Goal: Transaction & Acquisition: Purchase product/service

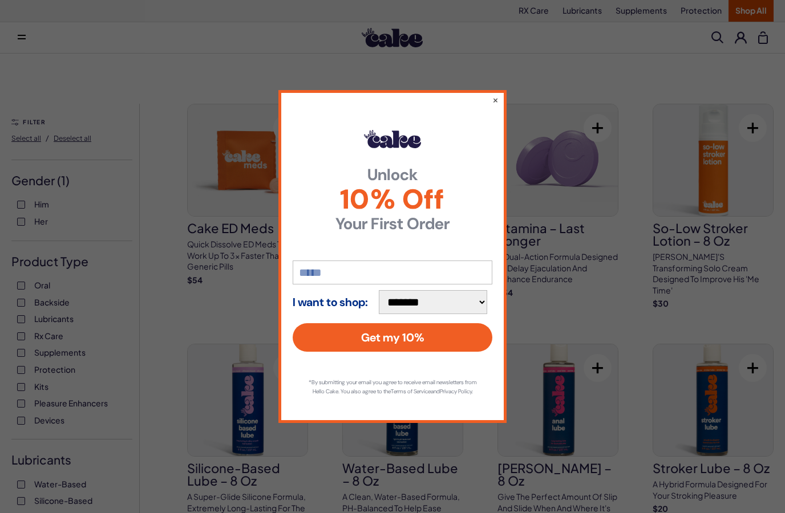
click at [497, 94] on button "×" at bounding box center [495, 99] width 6 height 11
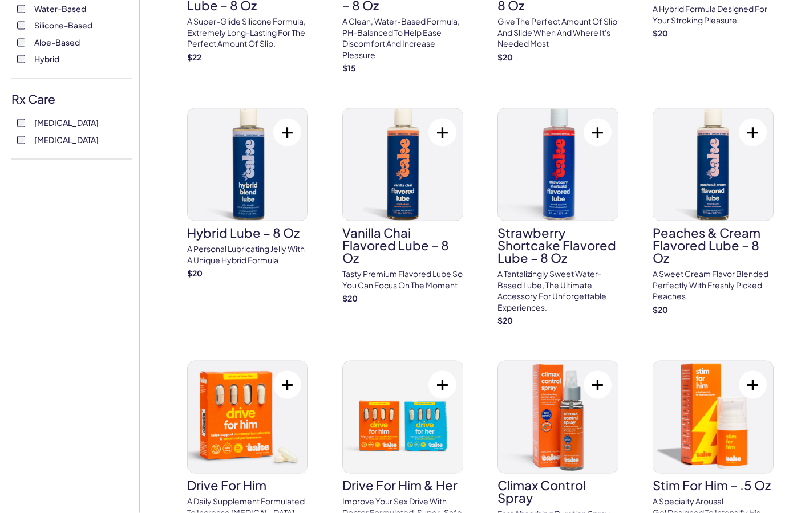
scroll to position [542, 0]
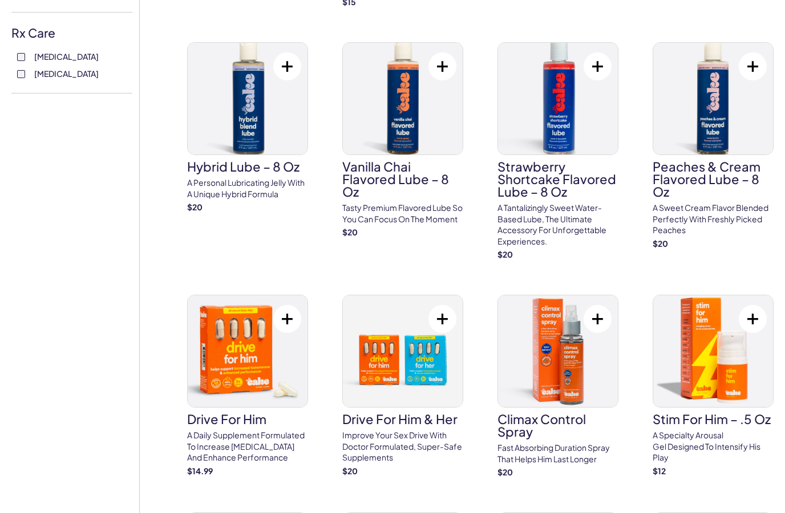
click at [591, 424] on link "Climax Control Spray Fast absorbing duration spray that helps him last longer $…" at bounding box center [557, 387] width 121 height 184
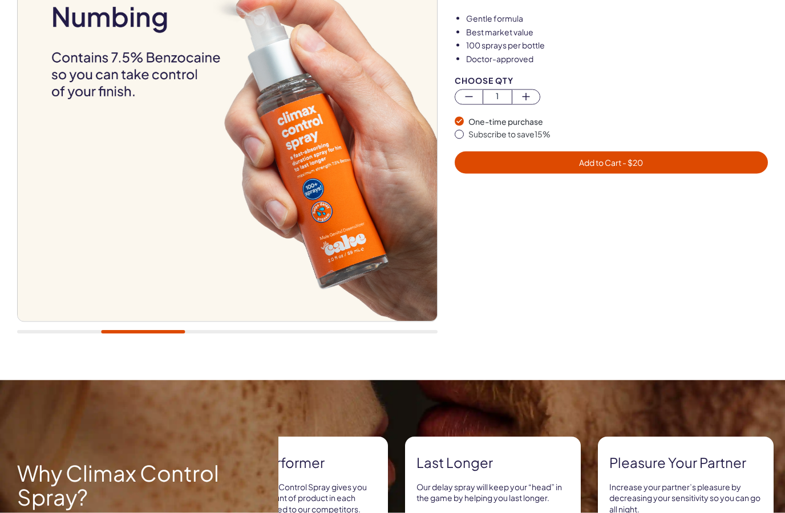
scroll to position [187, 0]
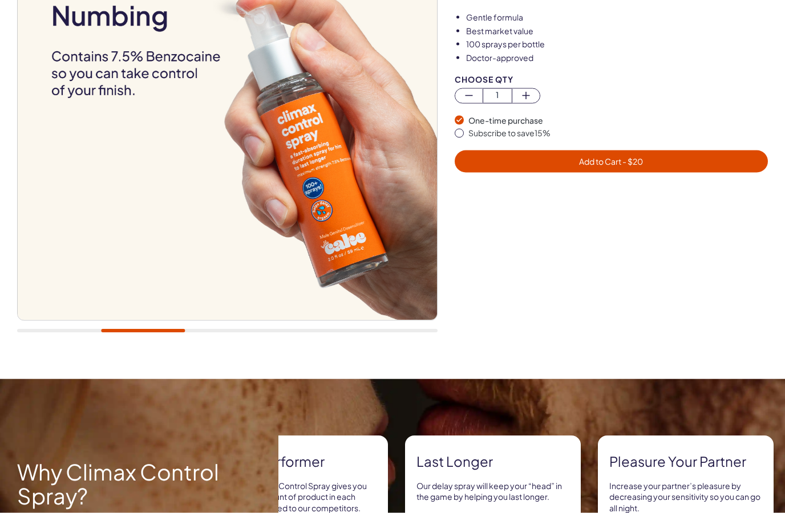
click at [48, 276] on img at bounding box center [227, 110] width 419 height 419
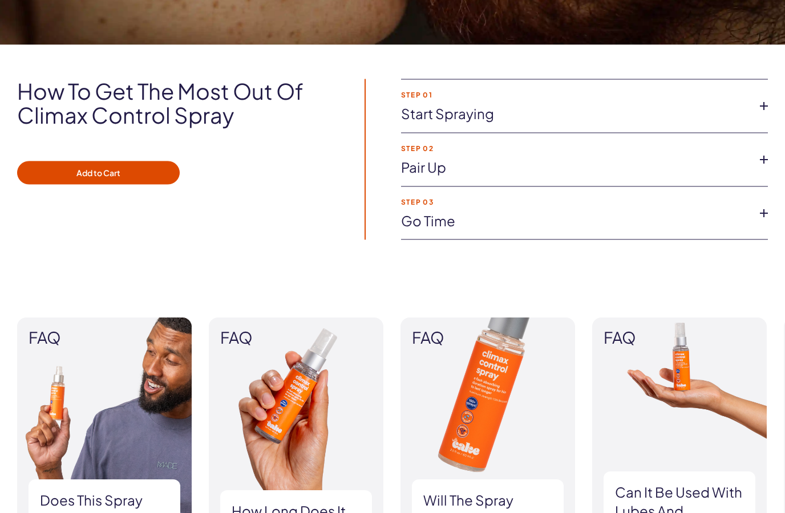
scroll to position [786, 0]
click at [567, 107] on link "Start spraying" at bounding box center [575, 113] width 349 height 19
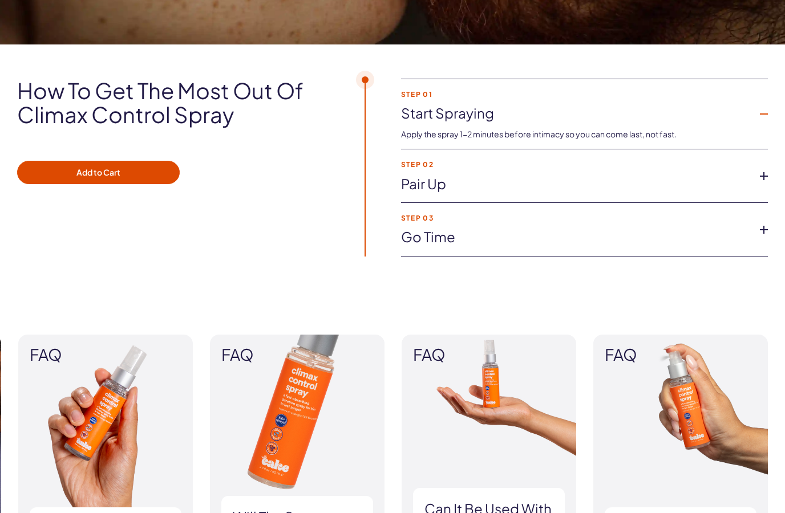
click at [760, 174] on icon at bounding box center [763, 176] width 17 height 17
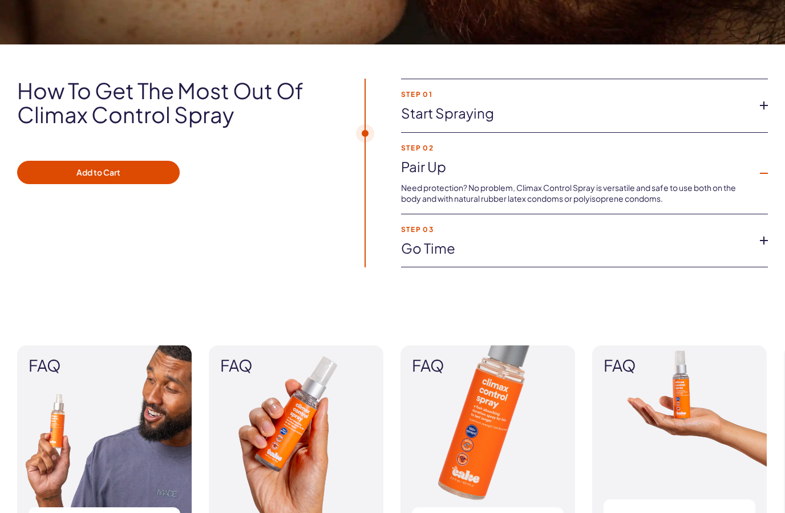
click at [758, 236] on icon at bounding box center [763, 240] width 17 height 17
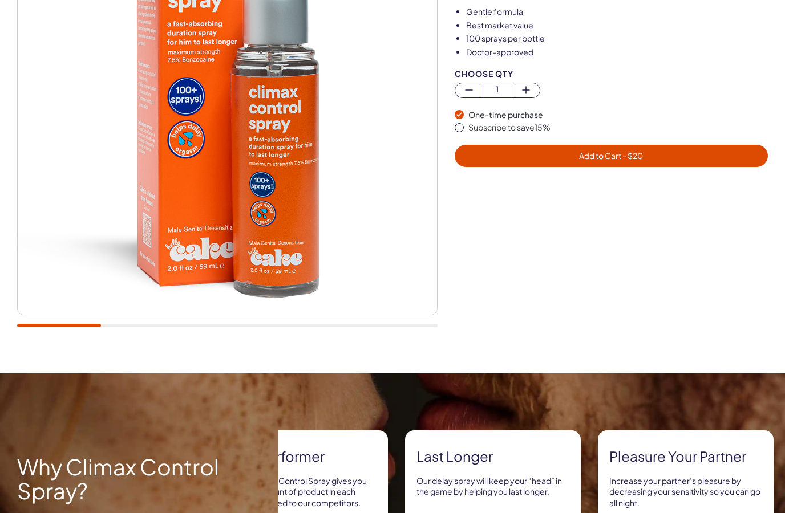
scroll to position [0, 0]
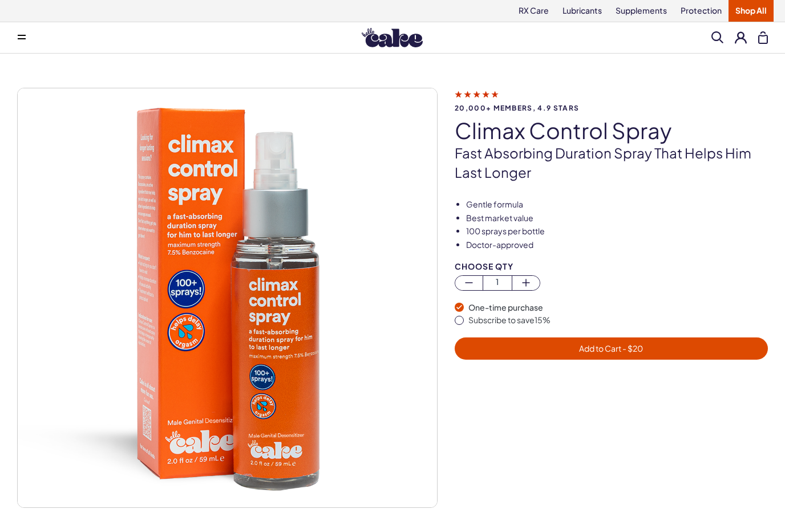
click at [740, 37] on button at bounding box center [741, 37] width 12 height 12
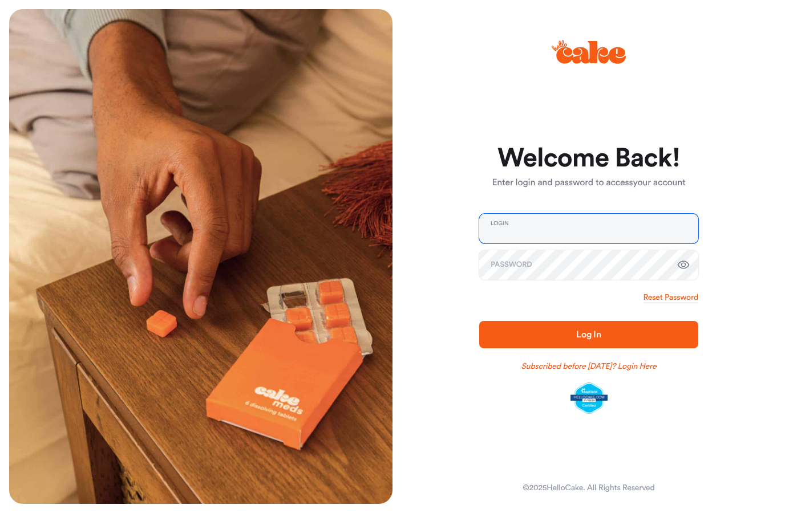
click at [662, 216] on input "email" at bounding box center [588, 229] width 219 height 30
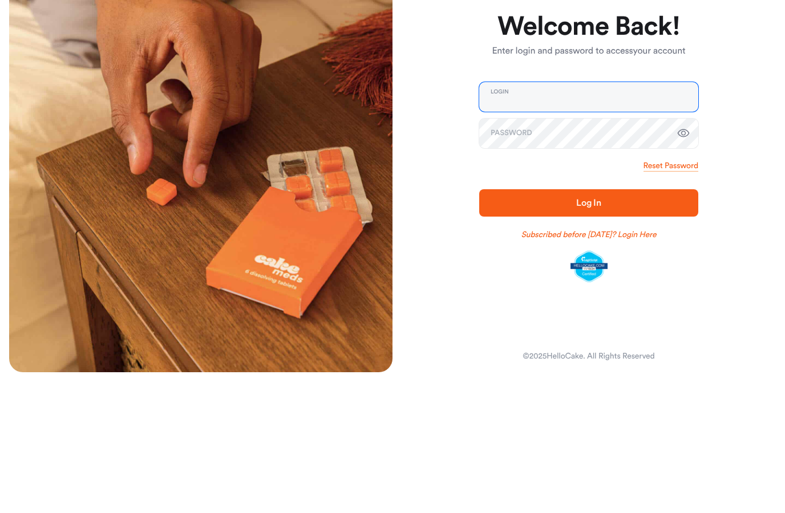
type input "**********"
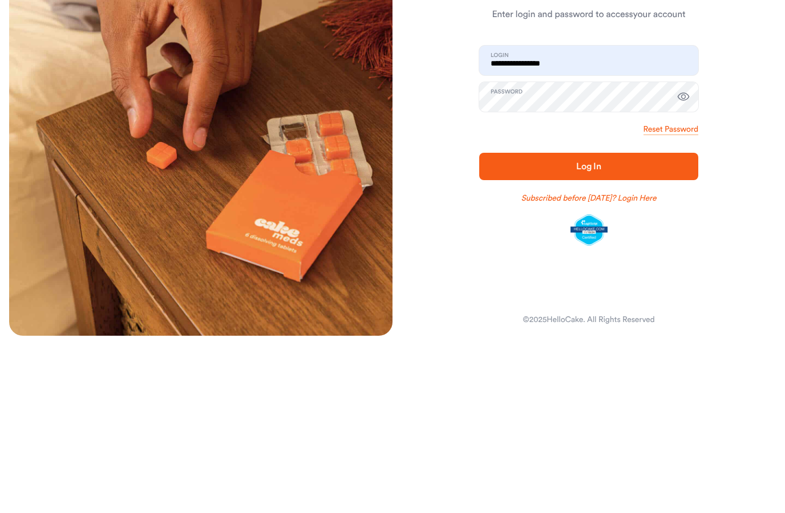
click at [614, 328] on span "Log In" at bounding box center [588, 335] width 183 height 14
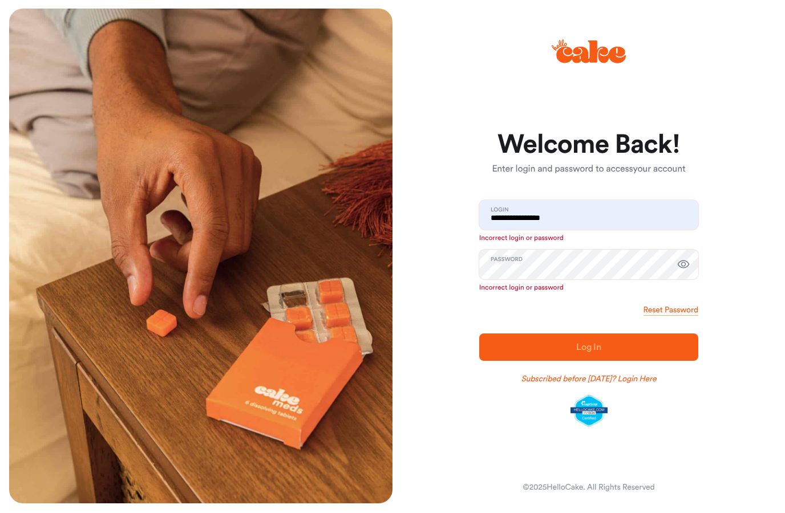
click at [678, 309] on link "Reset Password" at bounding box center [670, 310] width 55 height 11
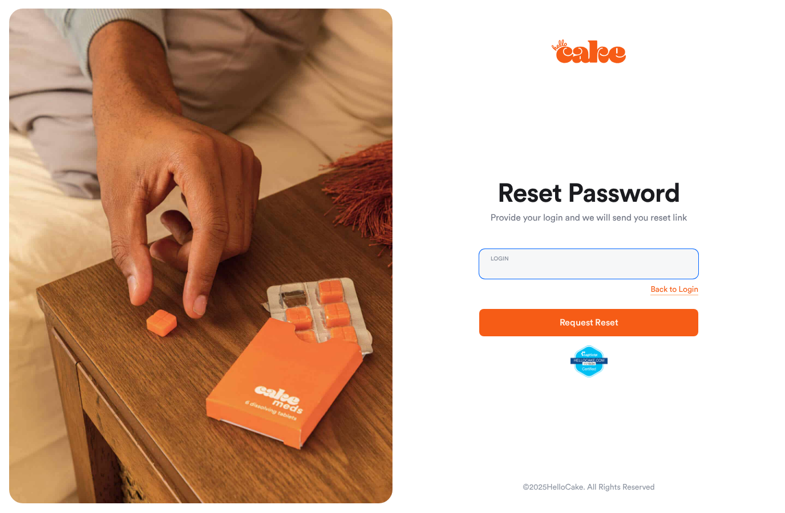
click at [574, 257] on input "email" at bounding box center [588, 265] width 219 height 30
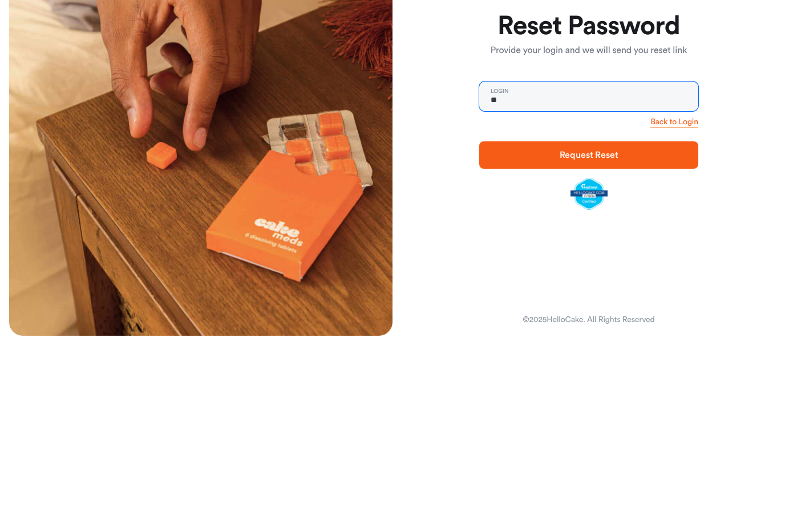
type input "**********"
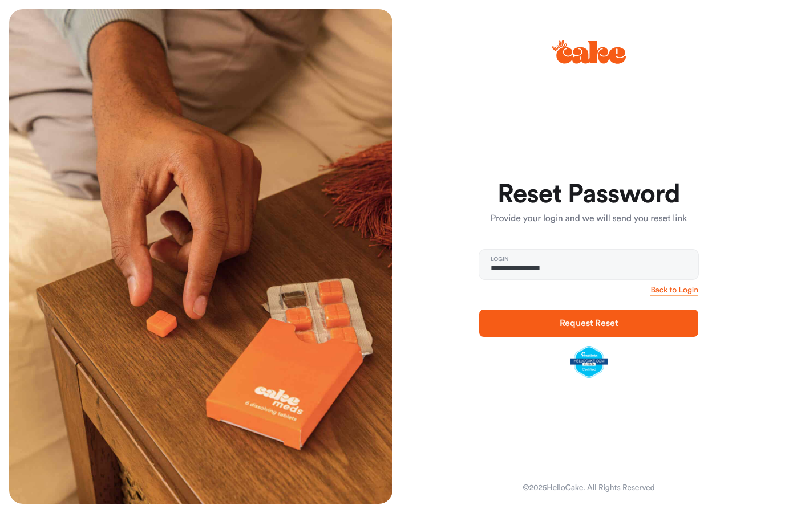
click at [605, 319] on span "Request Reset" at bounding box center [589, 323] width 59 height 9
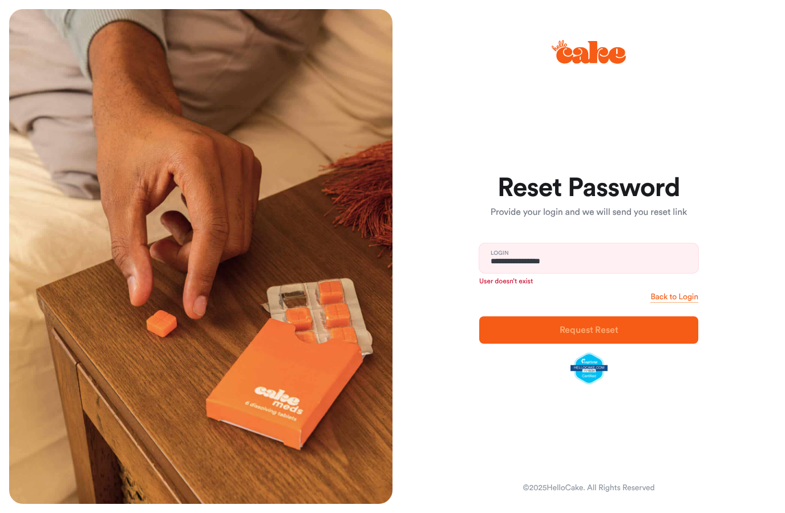
click at [589, 39] on icon at bounding box center [589, 52] width 74 height 40
click at [600, 44] on icon at bounding box center [589, 52] width 74 height 40
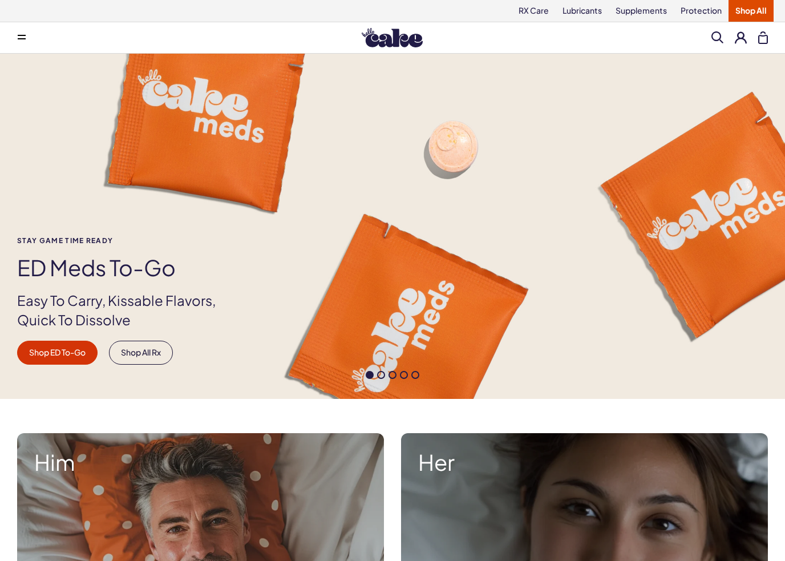
click at [758, 9] on link "Shop All" at bounding box center [750, 11] width 45 height 22
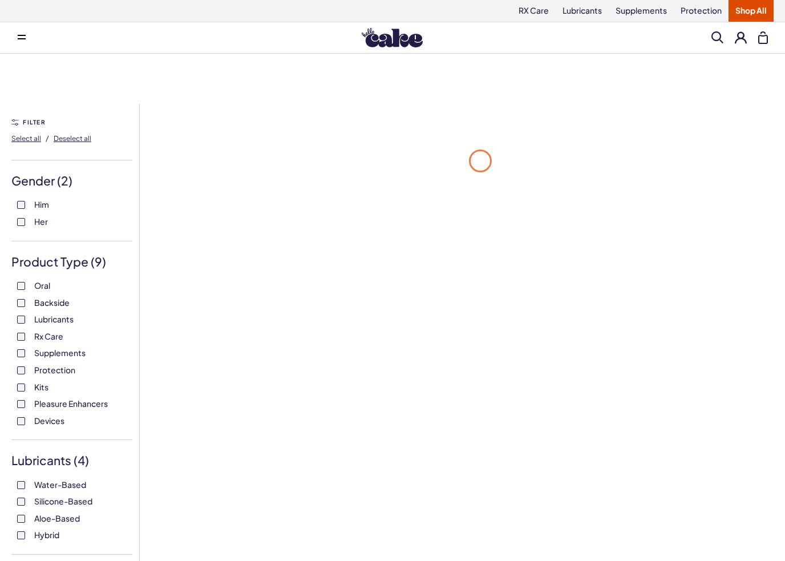
click at [591, 14] on link "Lubricants" at bounding box center [582, 11] width 53 height 22
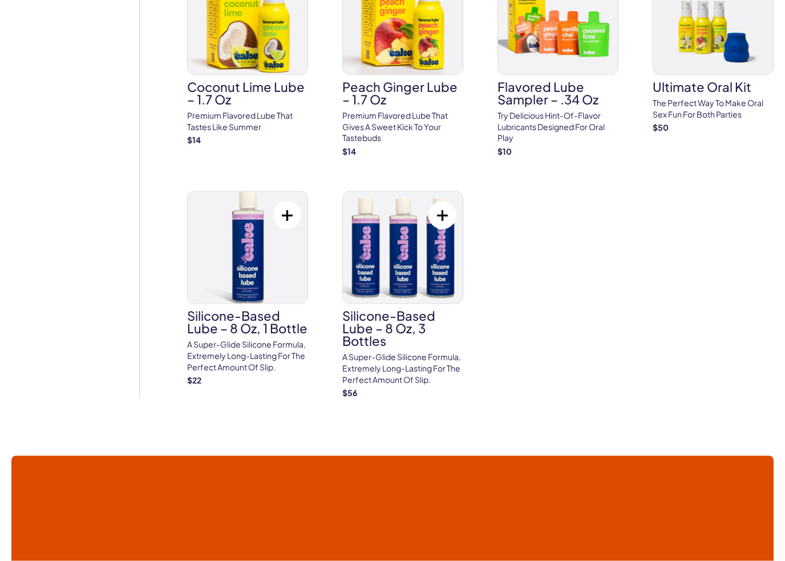
scroll to position [1358, 0]
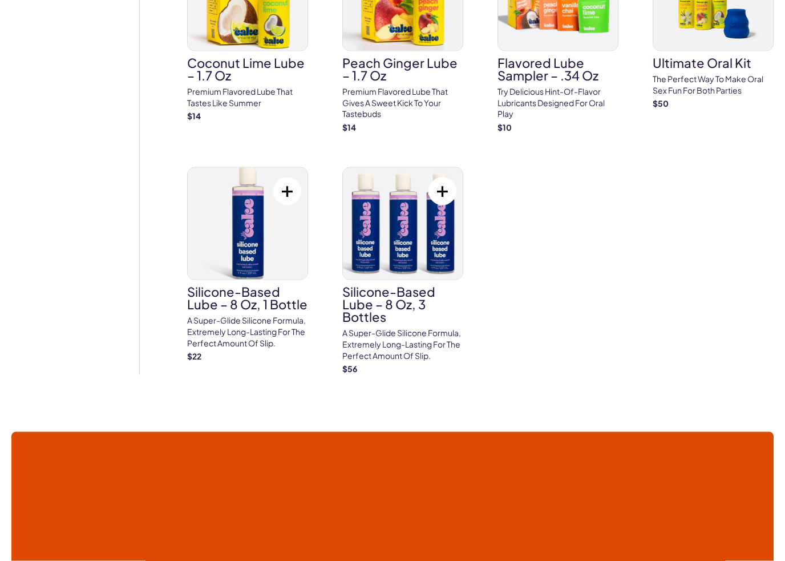
click at [431, 238] on img at bounding box center [403, 224] width 120 height 112
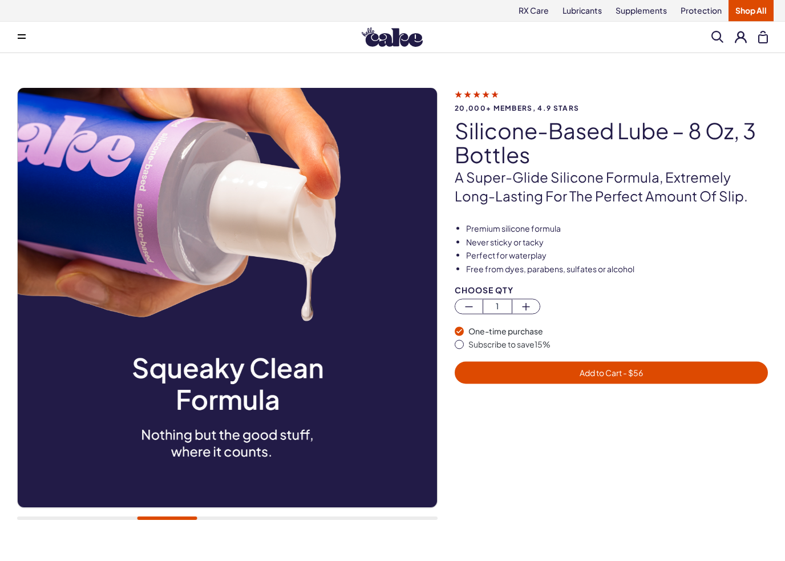
click at [463, 346] on button "Subscribe to save 15 %" at bounding box center [611, 344] width 313 height 11
click at [635, 367] on span "- $ 47.60" at bounding box center [631, 372] width 33 height 10
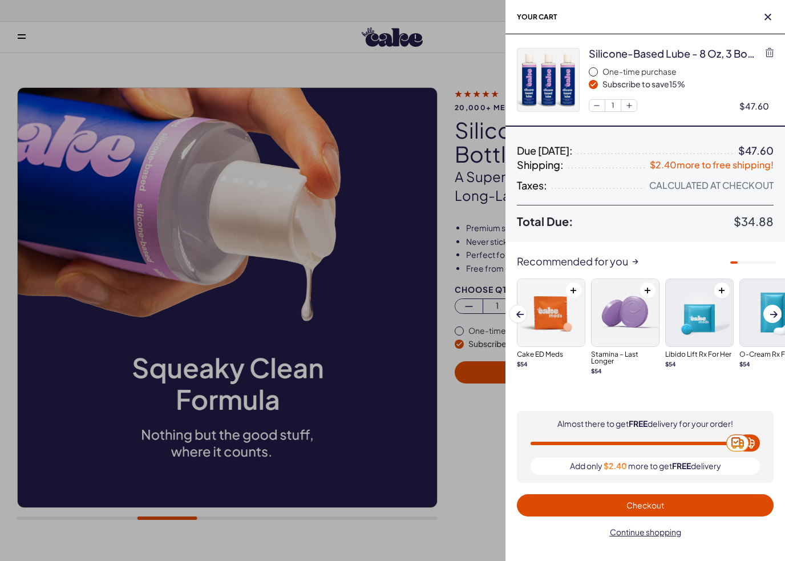
scroll to position [0, 0]
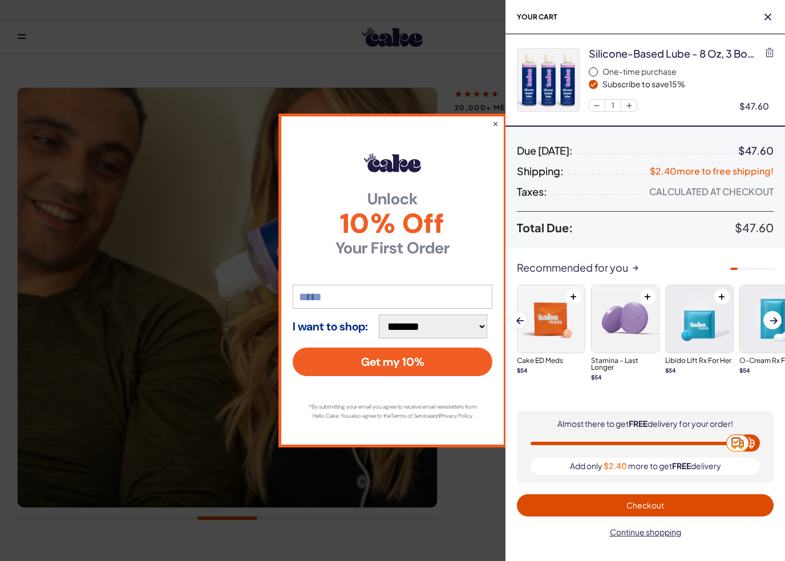
click at [497, 118] on div at bounding box center [392, 280] width 785 height 561
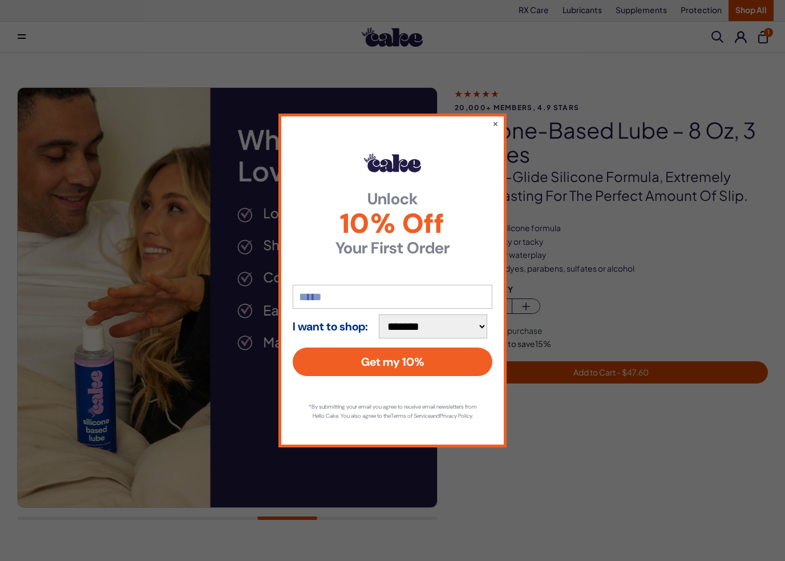
click at [499, 118] on button "×" at bounding box center [495, 123] width 6 height 11
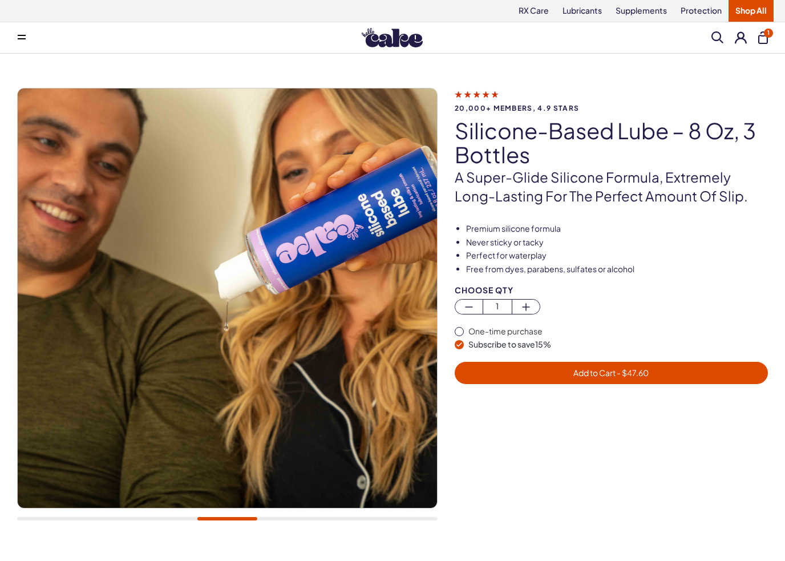
click at [757, 9] on link "Shop All" at bounding box center [750, 11] width 45 height 22
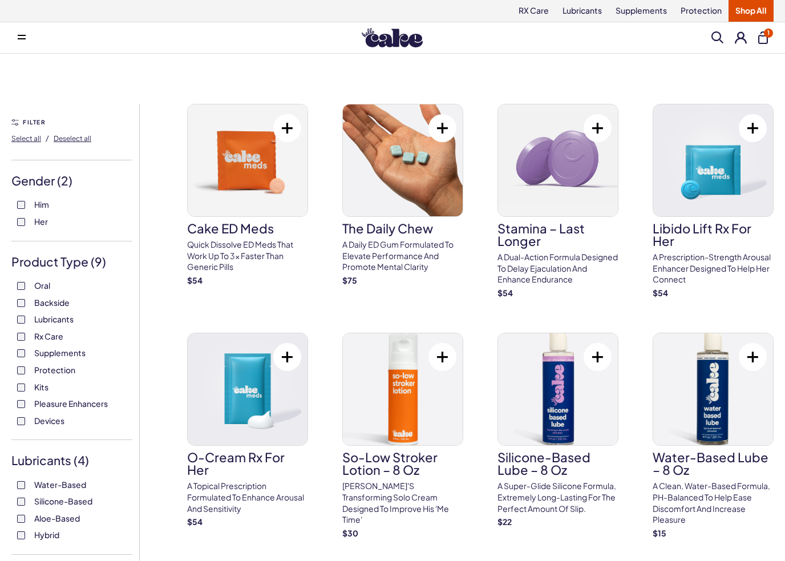
click at [27, 220] on label "Her" at bounding box center [72, 221] width 110 height 11
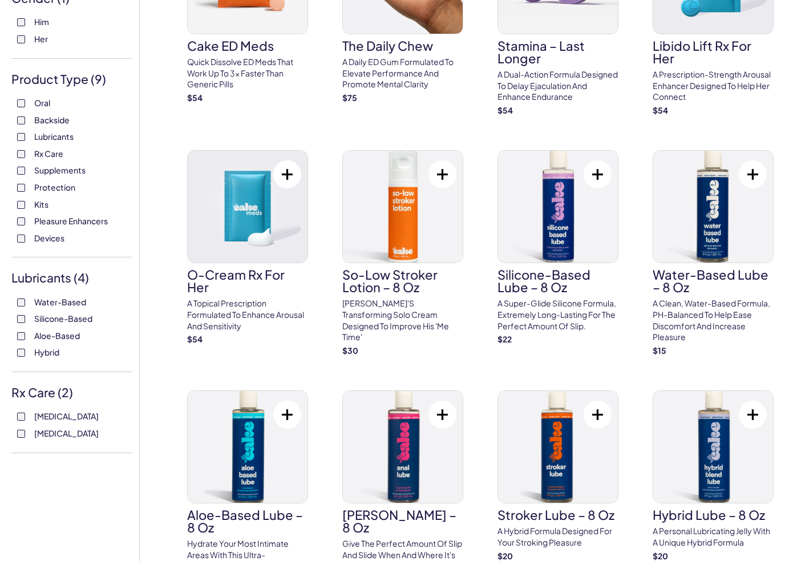
scroll to position [182, 0]
click at [15, 306] on div "Water-Based Silicone-Based Aloe-Based Hybrid" at bounding box center [71, 328] width 121 height 62
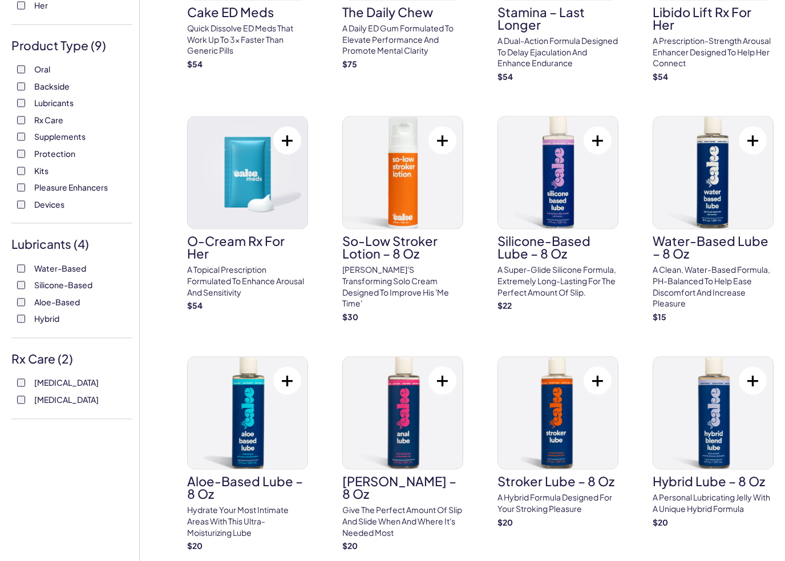
scroll to position [217, 0]
click at [715, 408] on img at bounding box center [713, 413] width 120 height 112
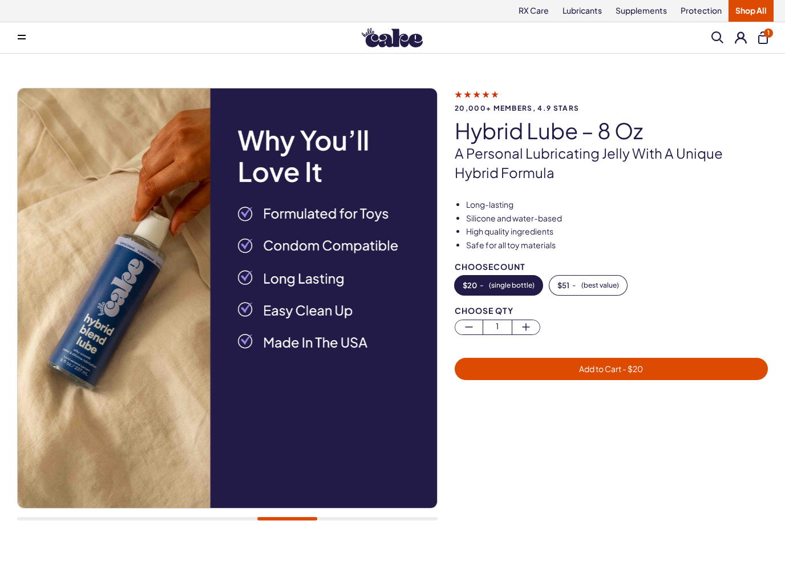
click at [658, 364] on span "Add to Cart - $ 20" at bounding box center [610, 368] width 299 height 13
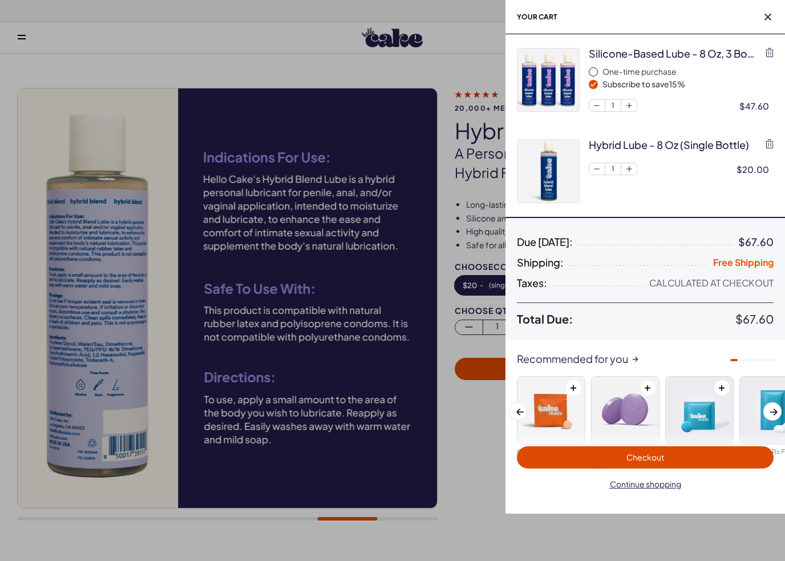
click at [714, 451] on span "Checkout" at bounding box center [645, 457] width 243 height 13
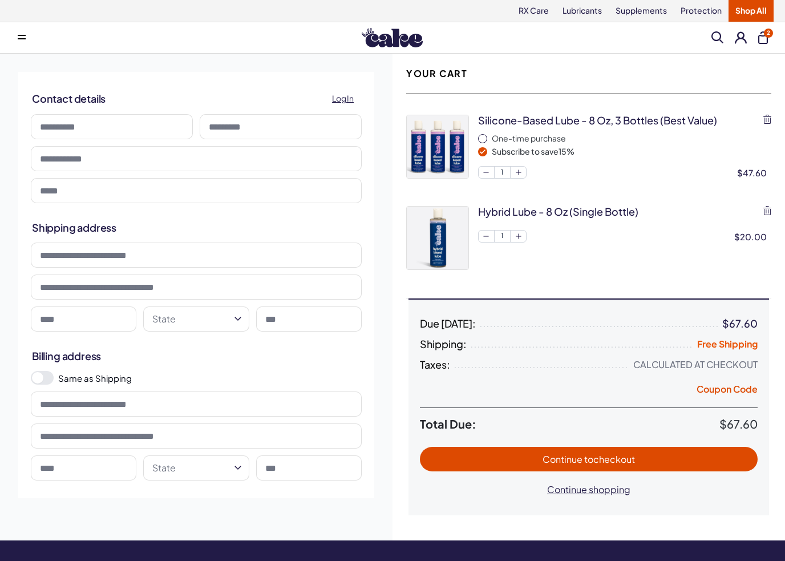
click at [350, 90] on link "Log In" at bounding box center [342, 98] width 35 height 22
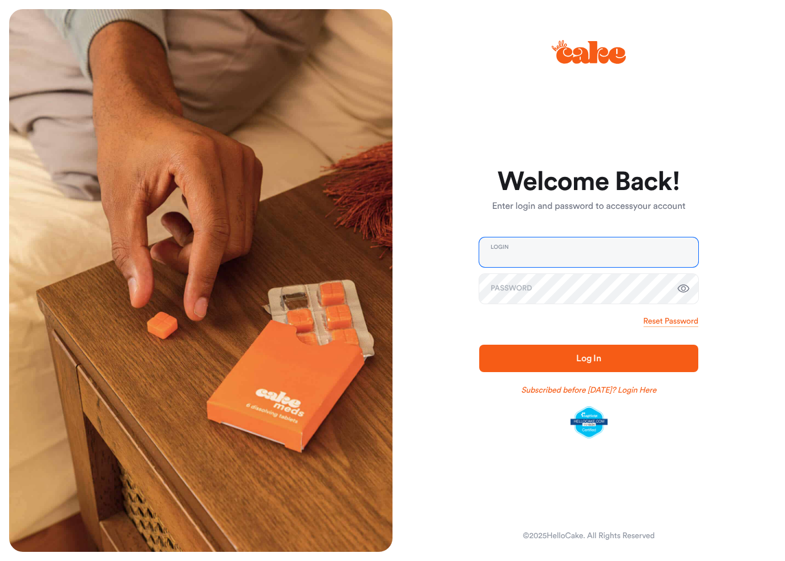
click at [536, 260] on input "email" at bounding box center [588, 252] width 219 height 30
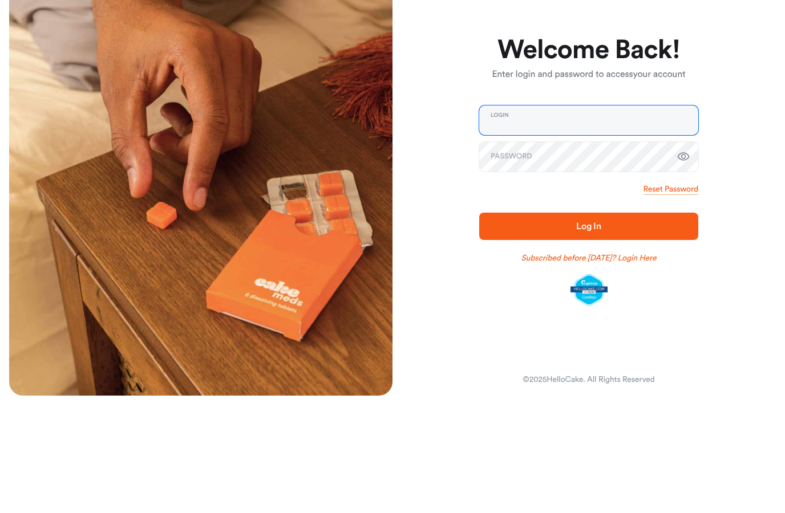
type input "**********"
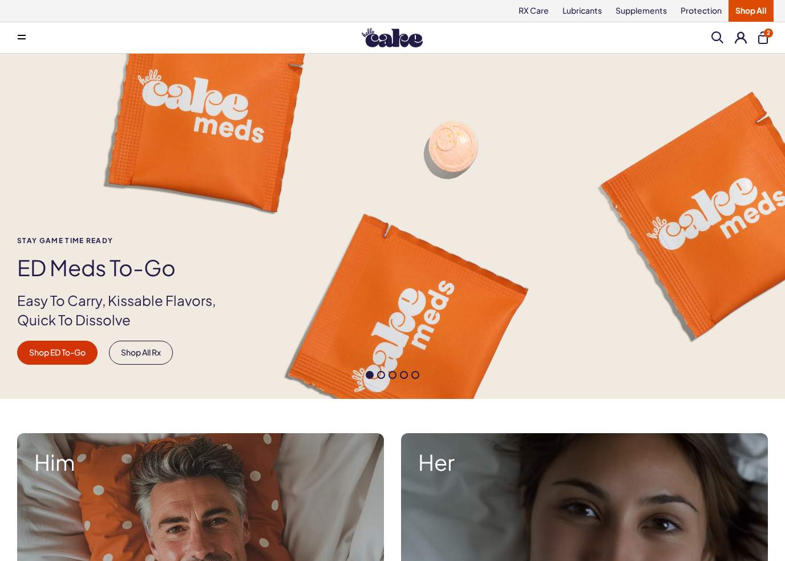
click at [767, 38] on button "2" at bounding box center [763, 37] width 10 height 13
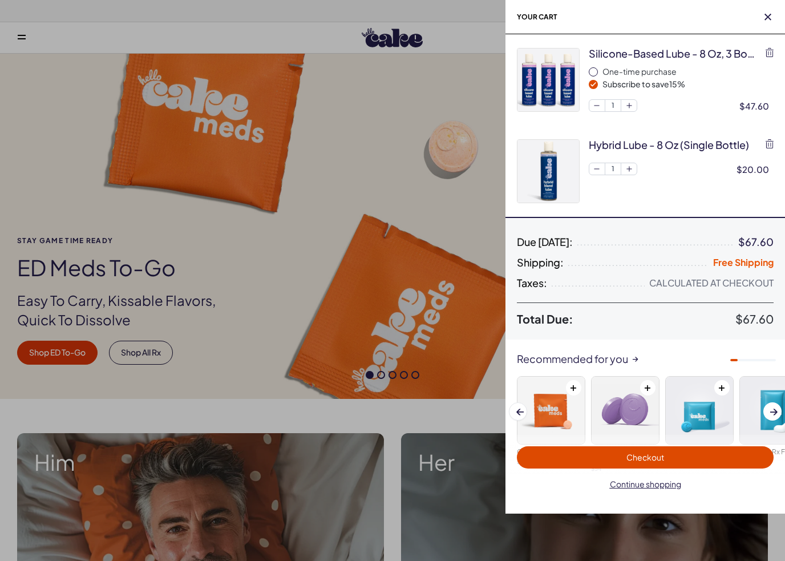
click at [700, 455] on span "Checkout" at bounding box center [645, 457] width 243 height 13
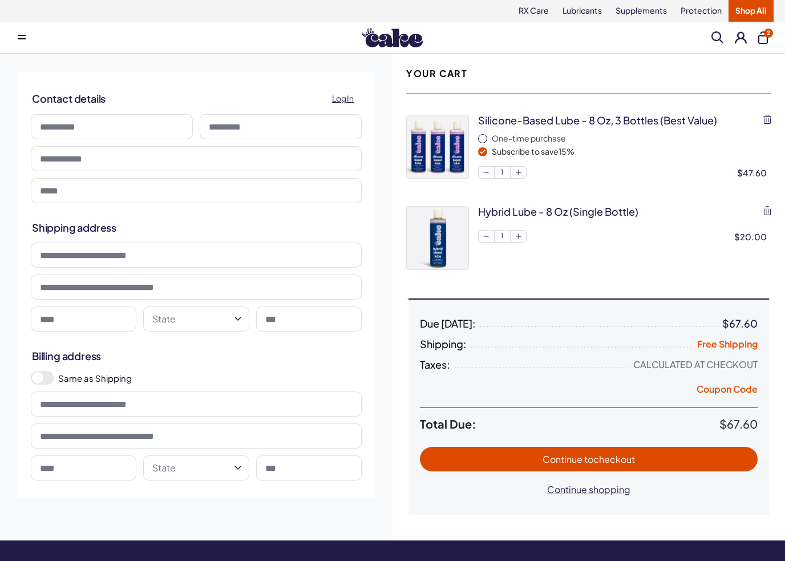
click at [137, 134] on input at bounding box center [112, 126] width 162 height 25
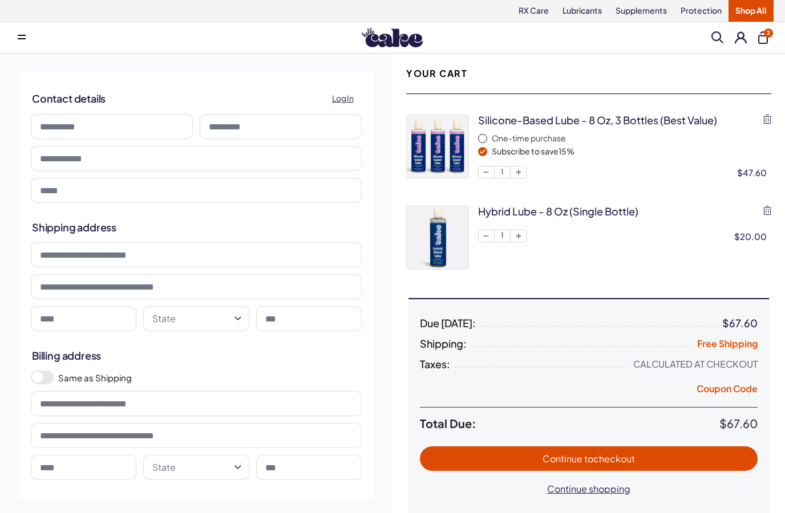
type input "*****"
type input "**********"
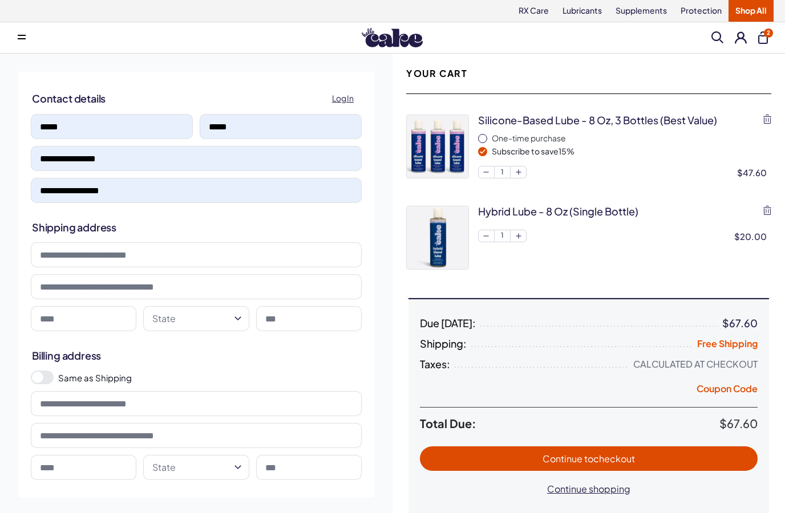
click at [56, 252] on input at bounding box center [196, 254] width 331 height 25
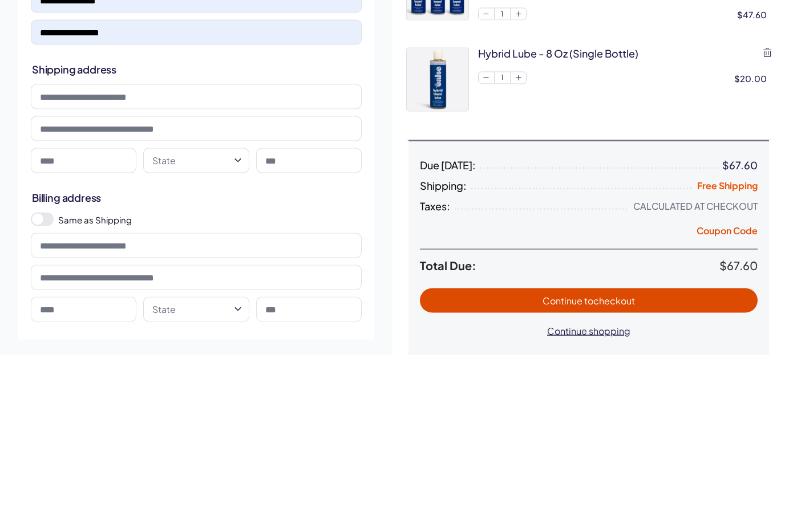
type input "**********"
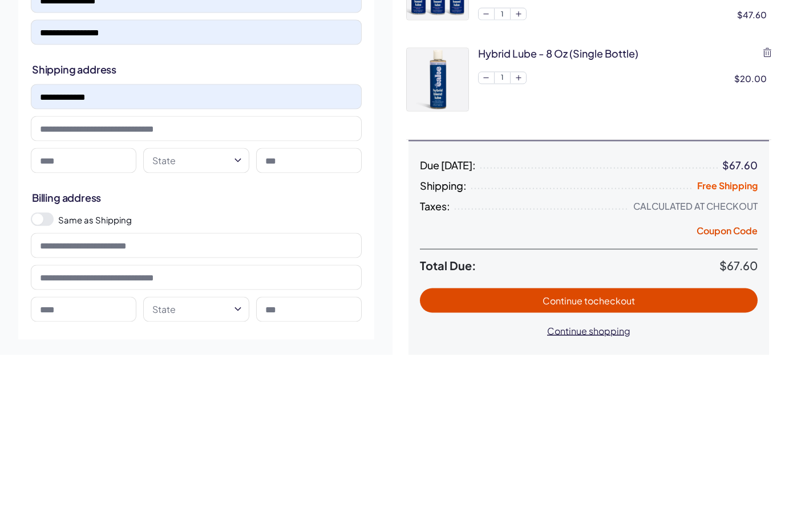
scroll to position [159, 0]
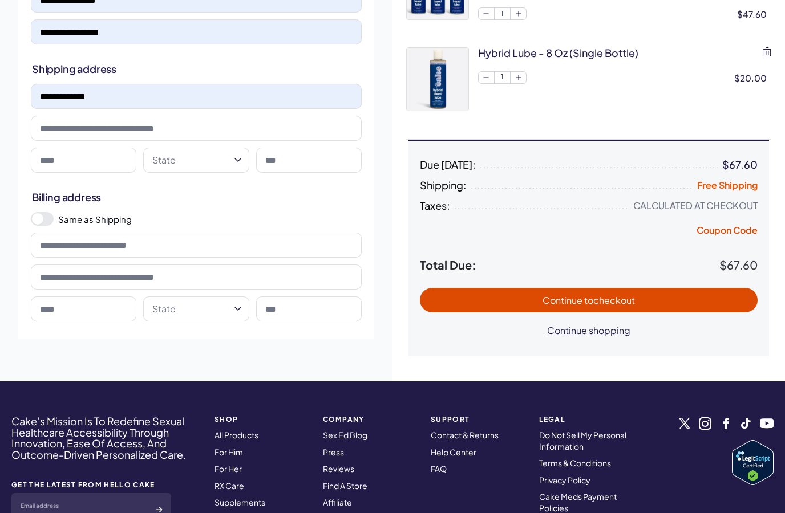
click at [103, 154] on input at bounding box center [84, 160] width 106 height 25
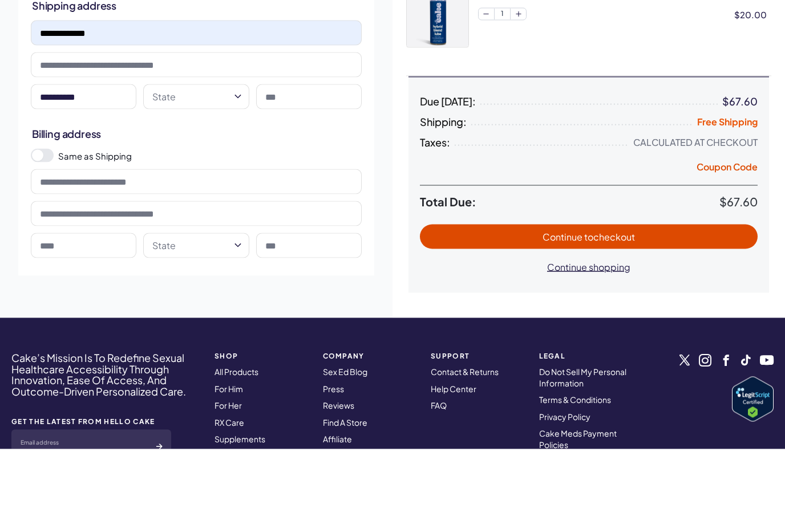
type input "**********"
click at [221, 148] on button "State" at bounding box center [196, 160] width 106 height 25
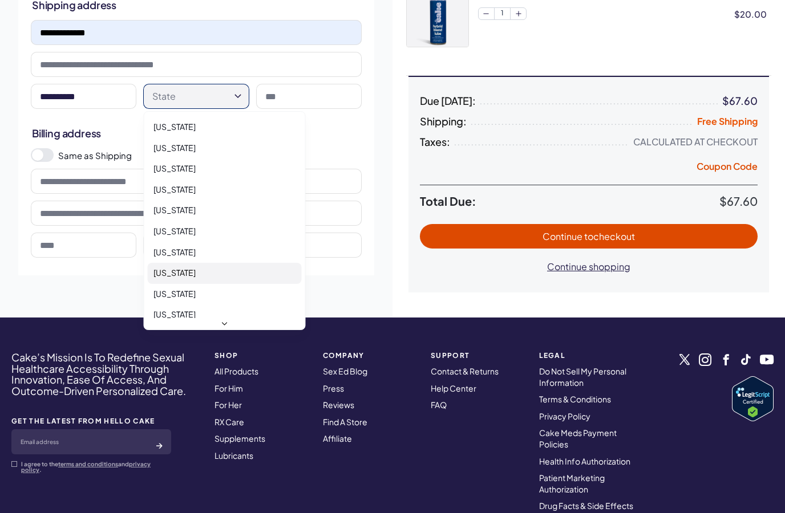
click at [202, 272] on div "Connecticut" at bounding box center [225, 273] width 154 height 21
select select "**"
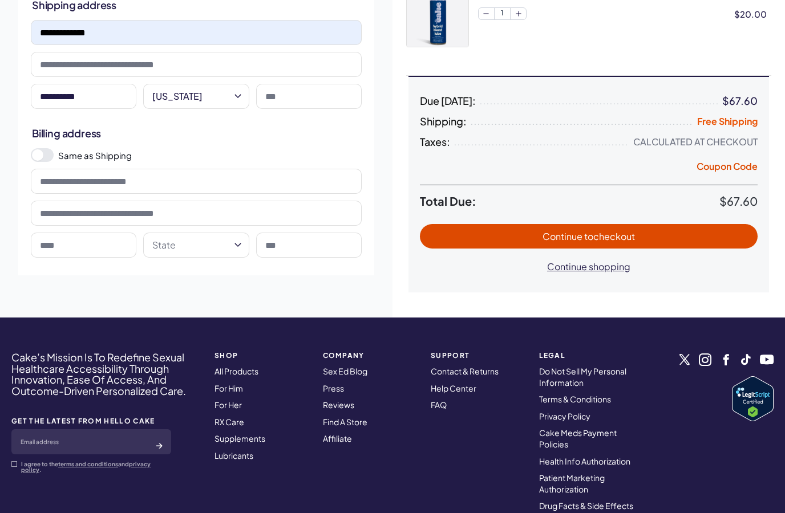
click at [307, 99] on input at bounding box center [309, 96] width 106 height 25
type input "*****"
click at [63, 153] on label "Same as Shipping" at bounding box center [209, 156] width 303 height 12
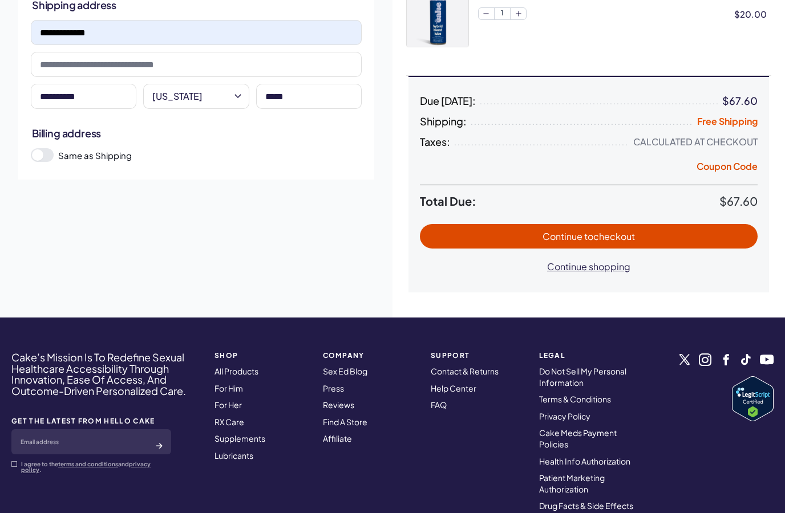
click at [52, 159] on span at bounding box center [42, 155] width 23 height 14
click at [52, 158] on span at bounding box center [42, 155] width 23 height 14
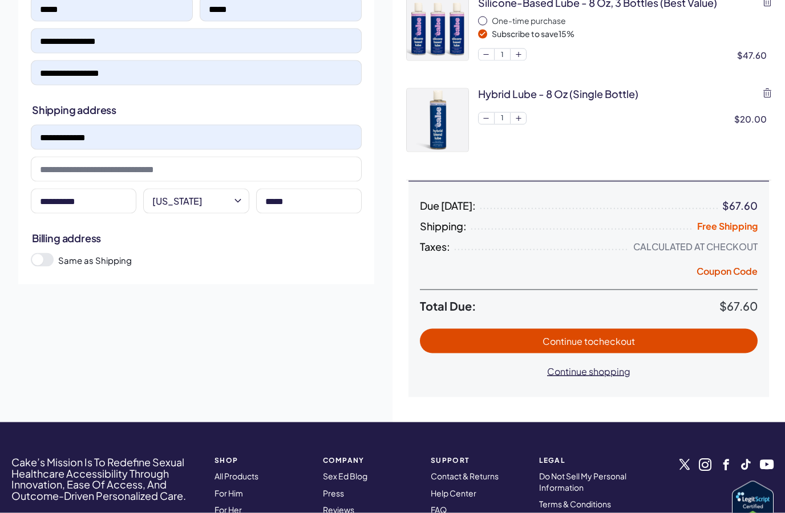
scroll to position [112, 0]
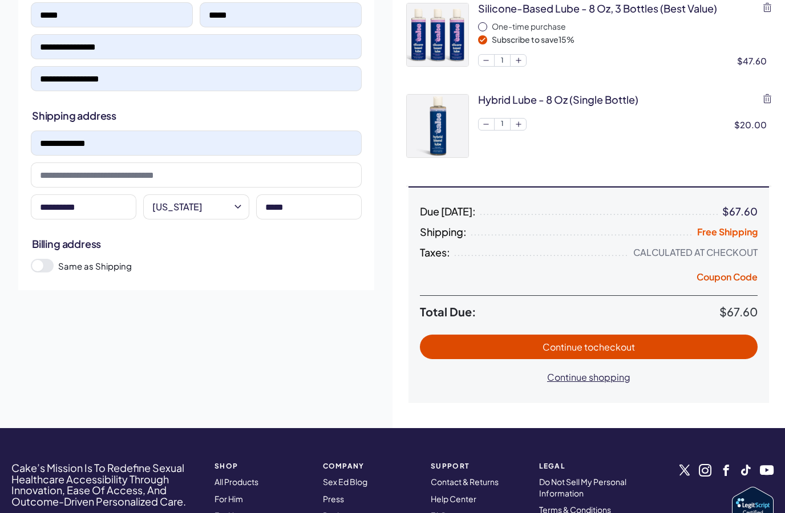
click at [673, 346] on span "Continue to checkout" at bounding box center [588, 347] width 315 height 13
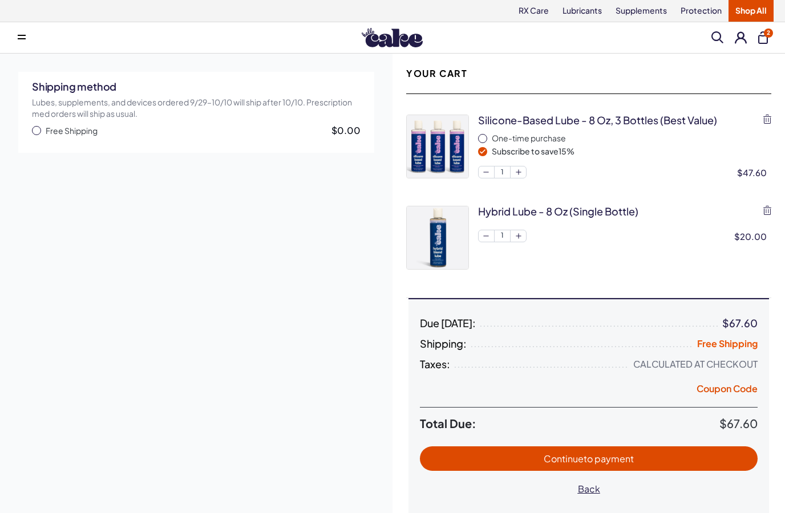
click at [26, 124] on div "Shipping method Lubes, supplements, and devices ordered 9/29–10/10 will ship af…" at bounding box center [196, 106] width 356 height 69
click at [37, 133] on span "button" at bounding box center [36, 130] width 9 height 9
click at [637, 454] on span "Continue to payment" at bounding box center [588, 458] width 315 height 13
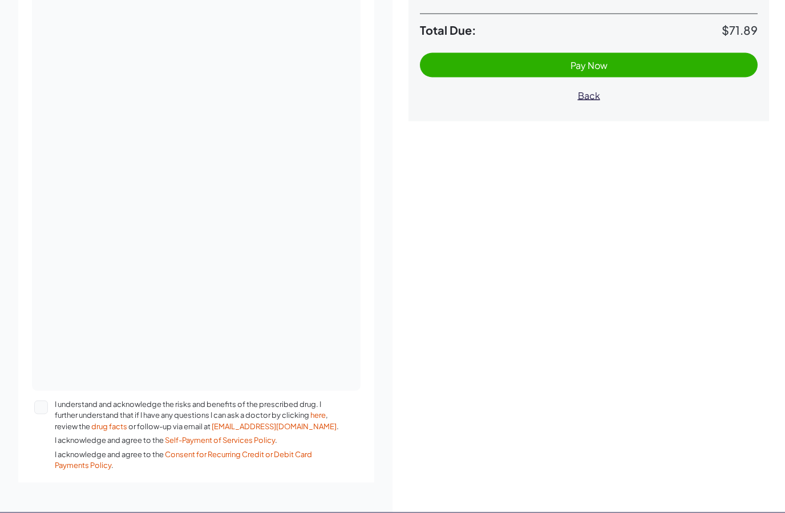
scroll to position [378, 0]
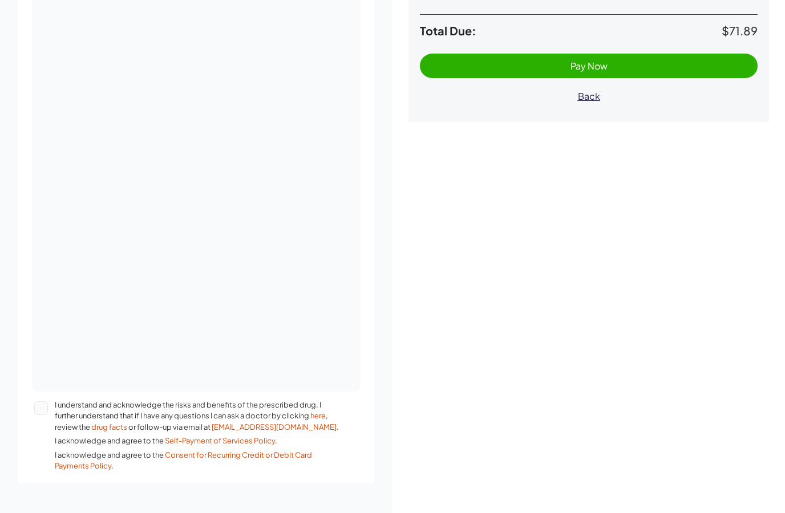
click at [480, 143] on div "Your Cart Silicone-based Lube - 8 oz, 3 bottles (best value) One-time purchase …" at bounding box center [588, 94] width 392 height 837
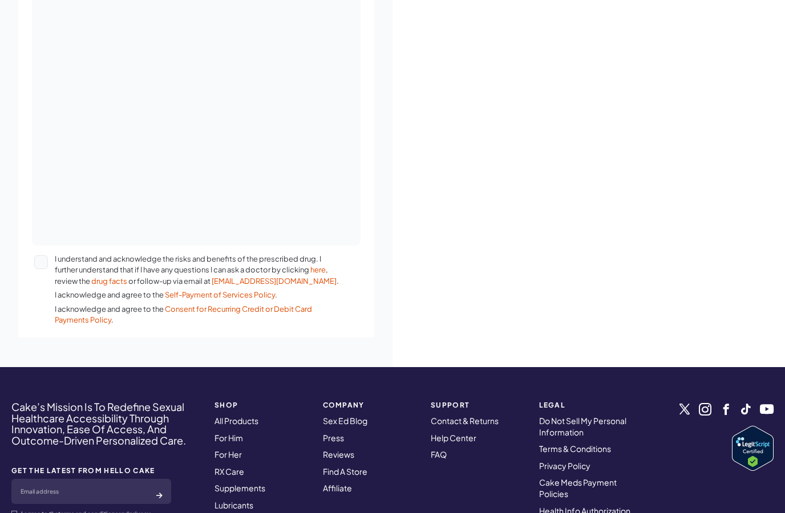
scroll to position [523, 0]
click at [36, 261] on button "I understand and acknowledge the risks and benefits of the prescribed drug. I f…" at bounding box center [41, 263] width 14 height 14
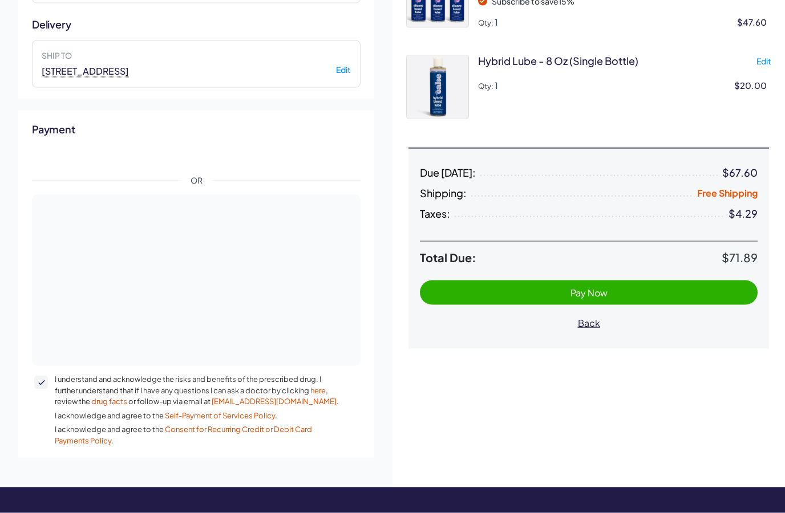
scroll to position [151, 0]
click at [370, 348] on div "Payment OR I understand and acknowledge the risks and benefits of the prescribe…" at bounding box center [196, 284] width 356 height 348
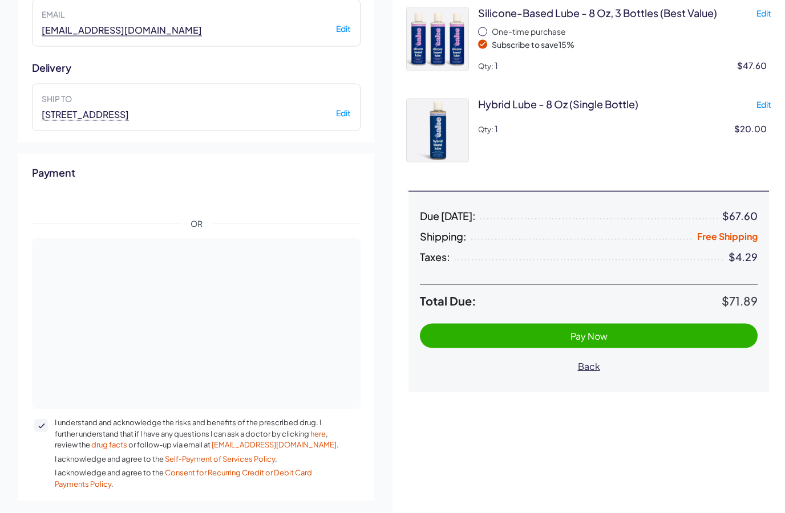
scroll to position [0, 0]
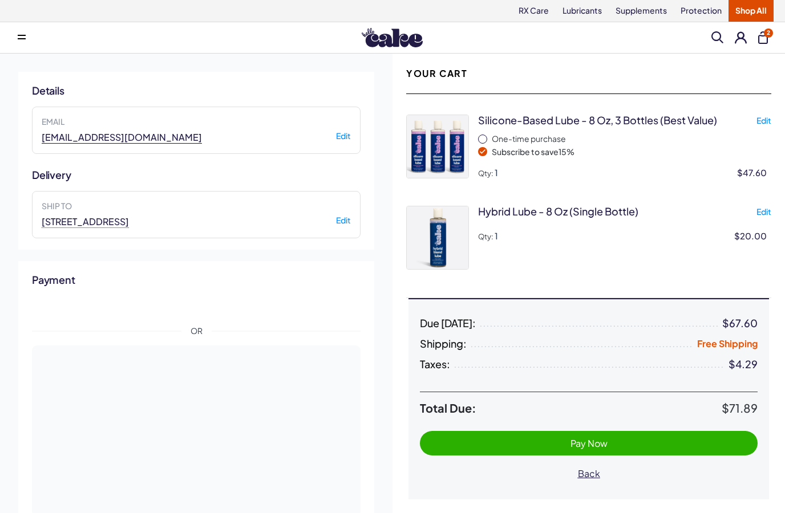
click at [623, 435] on button "Pay Now" at bounding box center [589, 443] width 338 height 25
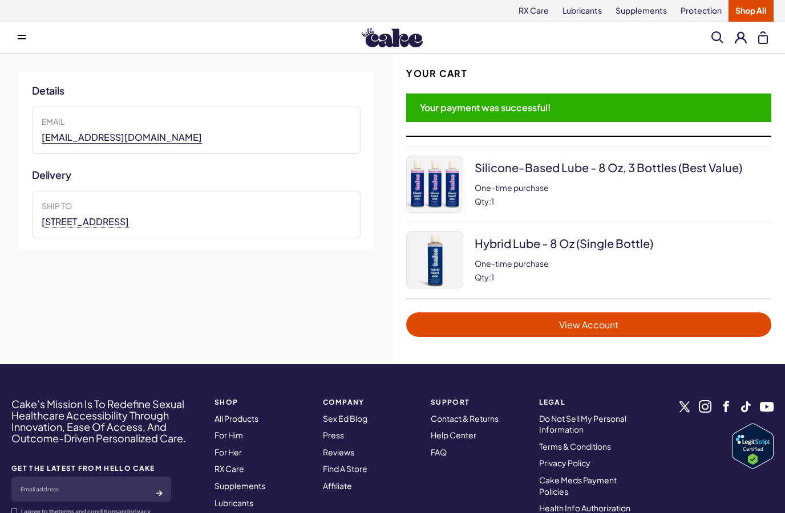
click at [596, 317] on link "View Account" at bounding box center [588, 325] width 365 height 25
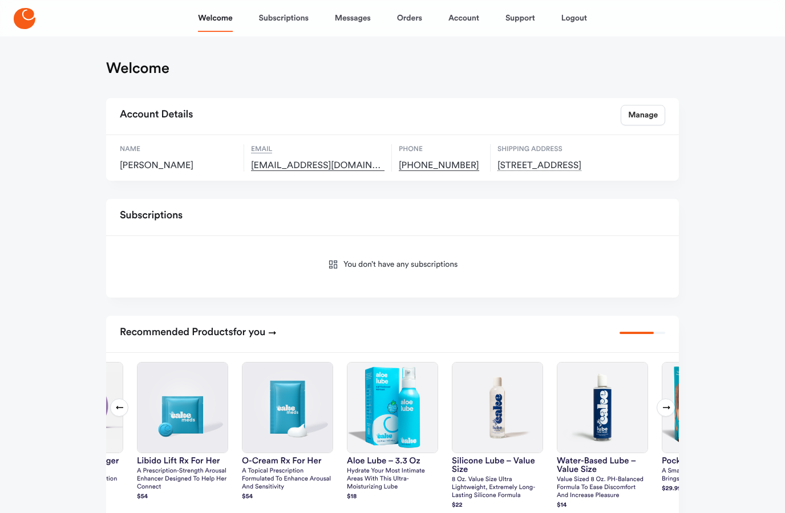
click at [287, 19] on link "Subscriptions" at bounding box center [284, 18] width 50 height 27
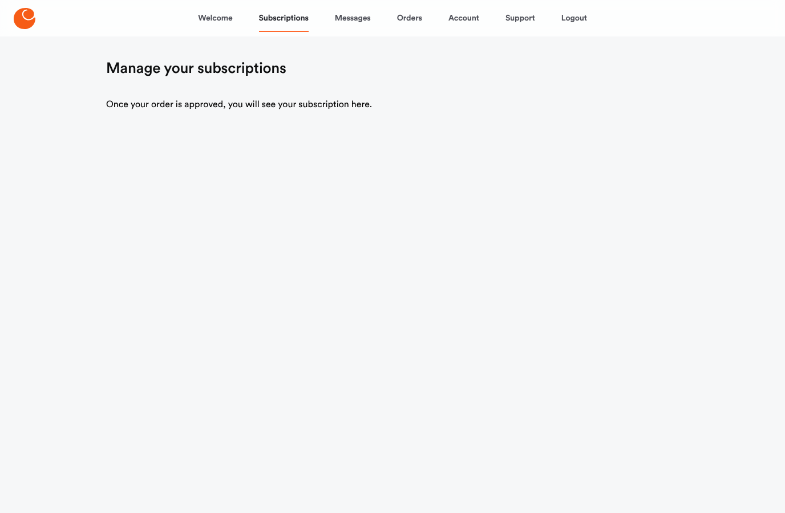
click at [358, 21] on link "Messages" at bounding box center [353, 18] width 36 height 27
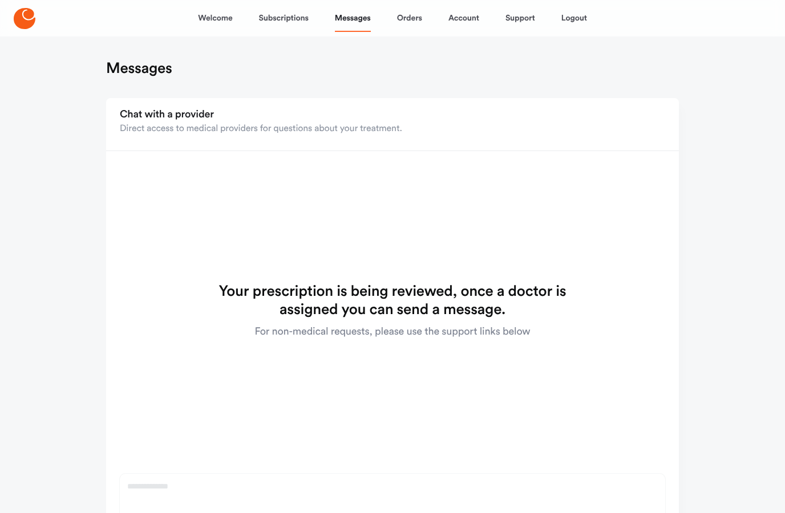
click at [213, 21] on link "Welcome" at bounding box center [215, 18] width 34 height 27
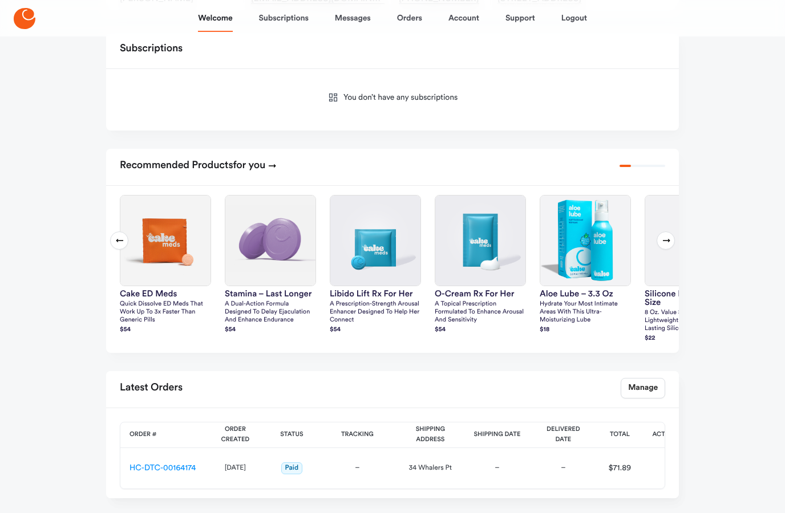
scroll to position [179, 0]
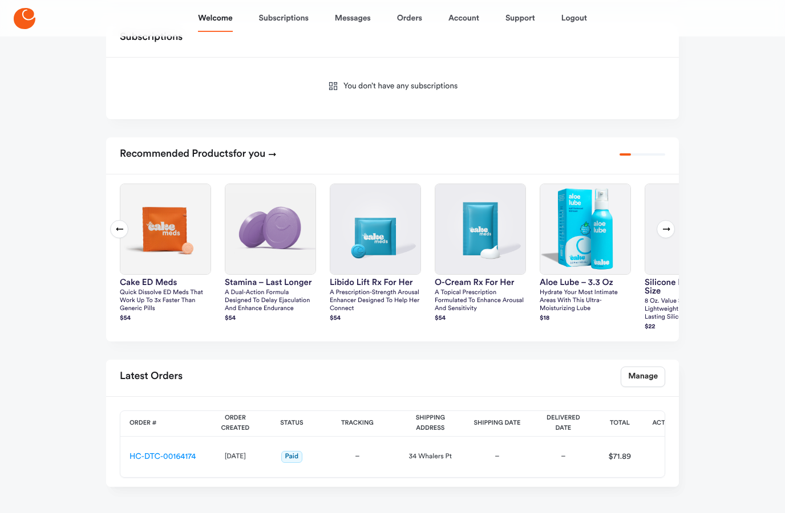
click at [171, 461] on link "HC-DTC-00164174" at bounding box center [162, 457] width 66 height 8
